Goal: Information Seeking & Learning: Learn about a topic

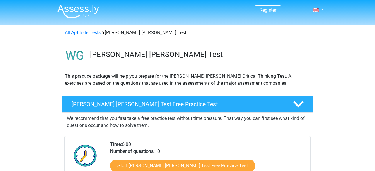
scroll to position [78, 0]
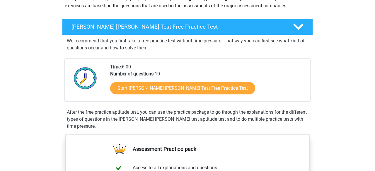
click at [204, 98] on div "Start Watson Glaser Test Free Practice Test" at bounding box center [207, 90] width 195 height 24
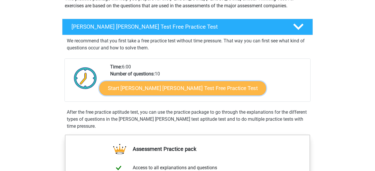
click at [201, 93] on link "Start Watson Glaser Test Free Practice Test" at bounding box center [182, 88] width 167 height 14
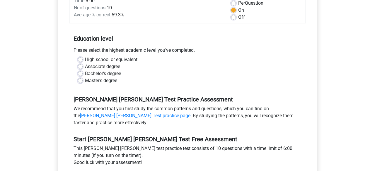
scroll to position [99, 0]
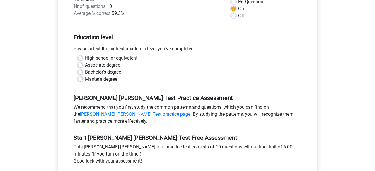
click at [85, 55] on label "High school or equivalent" at bounding box center [111, 58] width 52 height 7
click at [81, 55] on input "High school or equivalent" at bounding box center [80, 58] width 5 height 6
radio input "true"
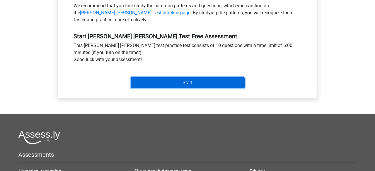
click at [225, 78] on input "Start" at bounding box center [188, 82] width 114 height 11
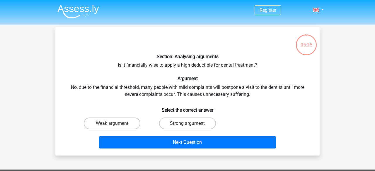
click at [197, 128] on label "Strong argument" at bounding box center [187, 124] width 57 height 12
click at [191, 127] on input "Strong argument" at bounding box center [189, 126] width 4 height 4
radio input "true"
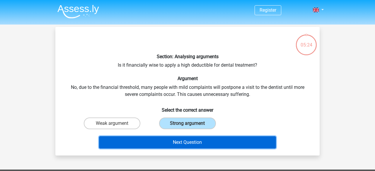
click at [171, 137] on button "Next Question" at bounding box center [187, 142] width 177 height 12
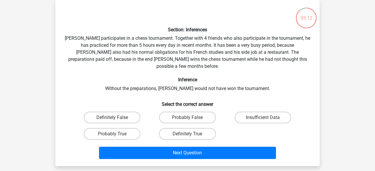
scroll to position [13, 0]
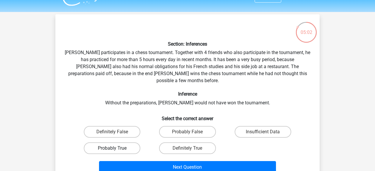
click at [119, 143] on label "Probably True" at bounding box center [112, 149] width 57 height 12
click at [116, 148] on input "Probably True" at bounding box center [114, 150] width 4 height 4
radio input "true"
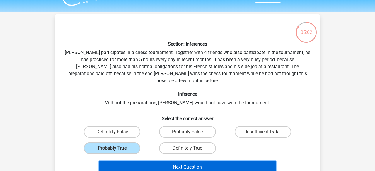
click at [139, 161] on button "Next Question" at bounding box center [187, 167] width 177 height 12
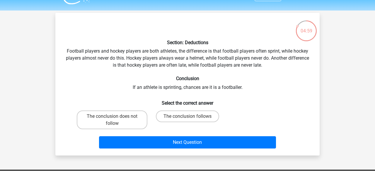
scroll to position [0, 0]
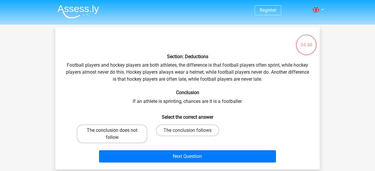
click at [109, 134] on label "The conclusion does not follow" at bounding box center [112, 134] width 71 height 19
click at [112, 134] on input "The conclusion does not follow" at bounding box center [114, 133] width 4 height 4
radio input "true"
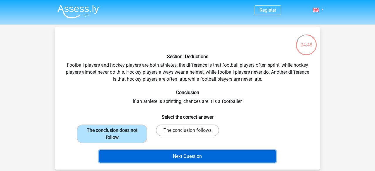
click at [144, 159] on button "Next Question" at bounding box center [187, 157] width 177 height 12
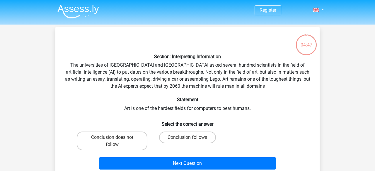
scroll to position [27, 0]
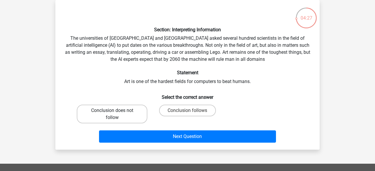
click at [103, 109] on label "Conclusion does not follow" at bounding box center [112, 114] width 71 height 19
click at [112, 111] on input "Conclusion does not follow" at bounding box center [114, 113] width 4 height 4
radio input "true"
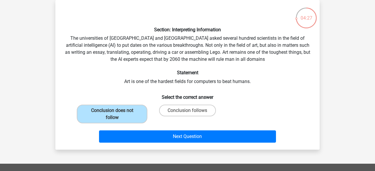
click at [129, 147] on div "Section: Interpreting Information The universities of Oxford and Yale asked sev…" at bounding box center [187, 75] width 264 height 150
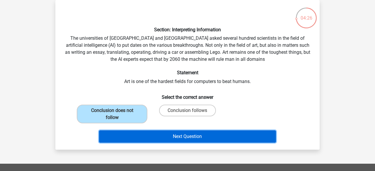
click at [128, 141] on button "Next Question" at bounding box center [187, 137] width 177 height 12
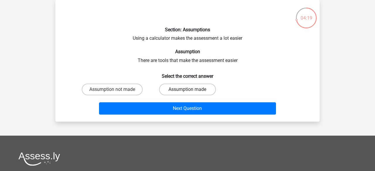
click at [180, 88] on label "Assumption made" at bounding box center [187, 90] width 57 height 12
click at [187, 90] on input "Assumption made" at bounding box center [189, 92] width 4 height 4
radio input "true"
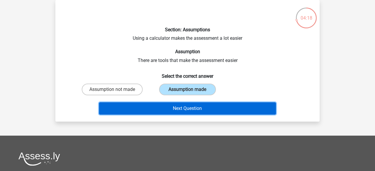
click at [160, 113] on button "Next Question" at bounding box center [187, 109] width 177 height 12
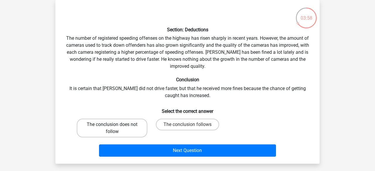
click at [118, 131] on label "The conclusion does not follow" at bounding box center [112, 128] width 71 height 19
click at [116, 129] on input "The conclusion does not follow" at bounding box center [114, 127] width 4 height 4
radio input "true"
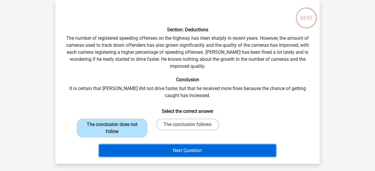
click at [153, 150] on button "Next Question" at bounding box center [187, 151] width 177 height 12
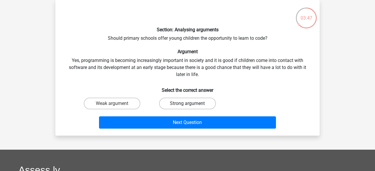
click at [191, 108] on label "Strong argument" at bounding box center [187, 104] width 57 height 12
click at [191, 107] on input "Strong argument" at bounding box center [189, 106] width 4 height 4
radio input "true"
click at [194, 106] on label "Strong argument" at bounding box center [187, 104] width 57 height 12
click at [191, 106] on input "Strong argument" at bounding box center [189, 106] width 4 height 4
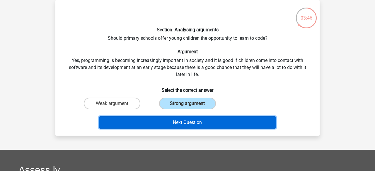
click at [215, 120] on button "Next Question" at bounding box center [187, 123] width 177 height 12
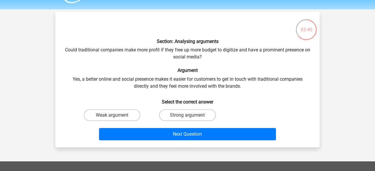
scroll to position [6, 0]
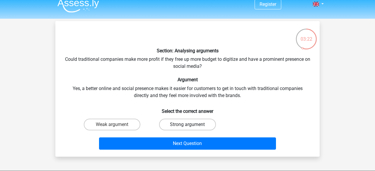
click at [198, 123] on label "Strong argument" at bounding box center [187, 125] width 57 height 12
click at [191, 125] on input "Strong argument" at bounding box center [189, 127] width 4 height 4
radio input "true"
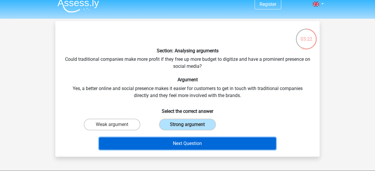
click at [217, 149] on button "Next Question" at bounding box center [187, 144] width 177 height 12
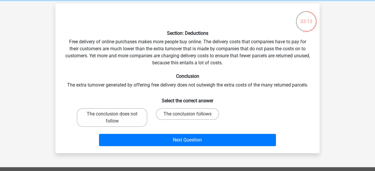
scroll to position [20, 0]
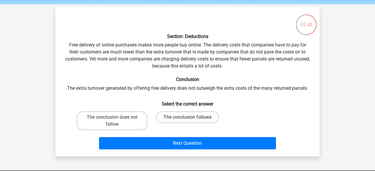
click at [181, 114] on label "The conclusion follows" at bounding box center [187, 118] width 63 height 12
click at [187, 117] on input "The conclusion follows" at bounding box center [189, 119] width 4 height 4
radio input "true"
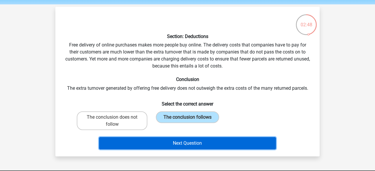
click at [188, 138] on button "Next Question" at bounding box center [187, 143] width 177 height 12
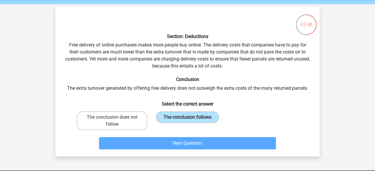
scroll to position [27, 0]
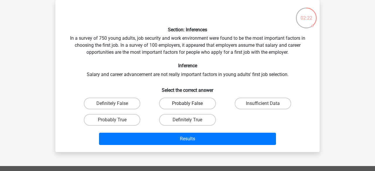
click at [175, 108] on label "Probably False" at bounding box center [187, 104] width 57 height 12
click at [187, 107] on input "Probably False" at bounding box center [189, 106] width 4 height 4
radio input "true"
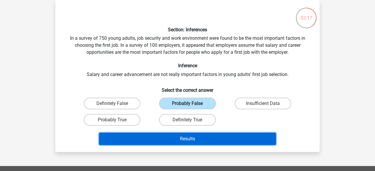
click at [213, 139] on button "Results" at bounding box center [187, 139] width 177 height 12
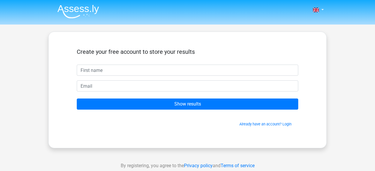
click at [289, 70] on input "text" at bounding box center [187, 70] width 221 height 11
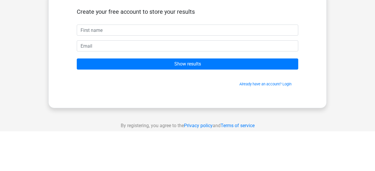
type input "Jezza"
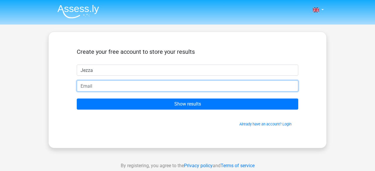
click at [88, 85] on input "email" at bounding box center [187, 86] width 221 height 11
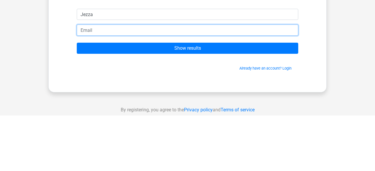
type input "[EMAIL_ADDRESS][DOMAIN_NAME]"
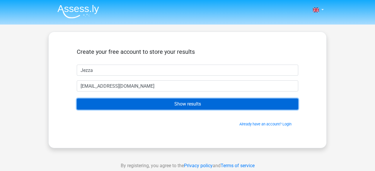
click at [87, 103] on input "Show results" at bounding box center [187, 104] width 221 height 11
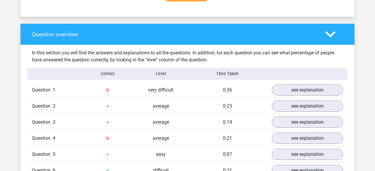
scroll to position [414, 0]
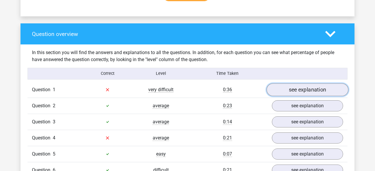
click at [334, 89] on link "see explanation" at bounding box center [308, 89] width 82 height 13
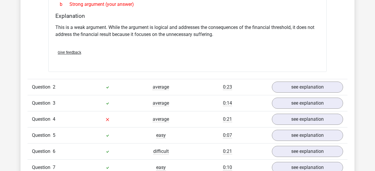
scroll to position [590, 0]
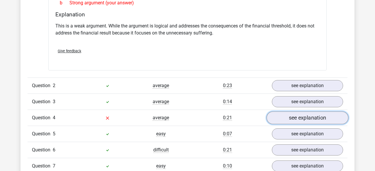
click at [333, 112] on link "see explanation" at bounding box center [308, 118] width 82 height 13
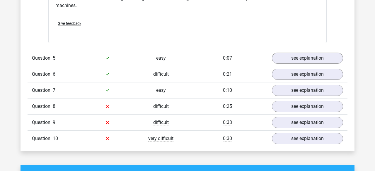
scroll to position [829, 0]
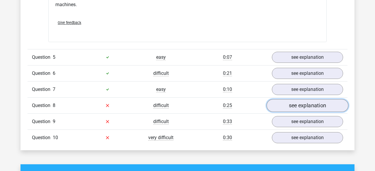
click at [334, 103] on link "see explanation" at bounding box center [308, 105] width 82 height 13
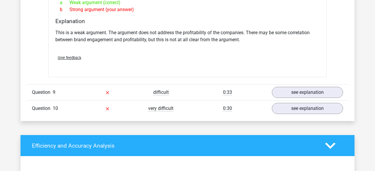
scroll to position [1012, 0]
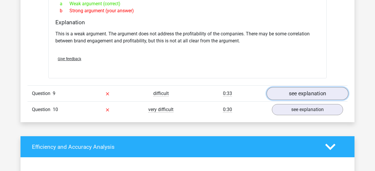
click at [338, 93] on link "see explanation" at bounding box center [308, 93] width 82 height 13
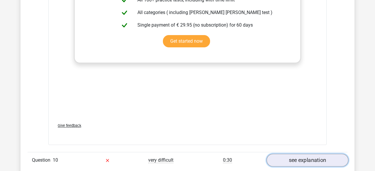
click at [330, 154] on link "see explanation" at bounding box center [308, 160] width 82 height 13
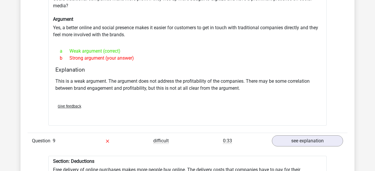
scroll to position [964, 0]
